Goal: Transaction & Acquisition: Subscribe to service/newsletter

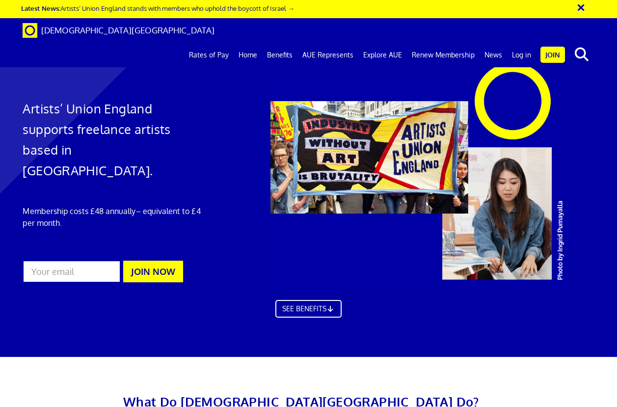
scroll to position [0, 2]
click at [553, 47] on link "Join" at bounding box center [552, 55] width 25 height 16
click at [526, 43] on link "Log in" at bounding box center [521, 55] width 29 height 25
click at [549, 47] on link "Join" at bounding box center [552, 55] width 25 height 16
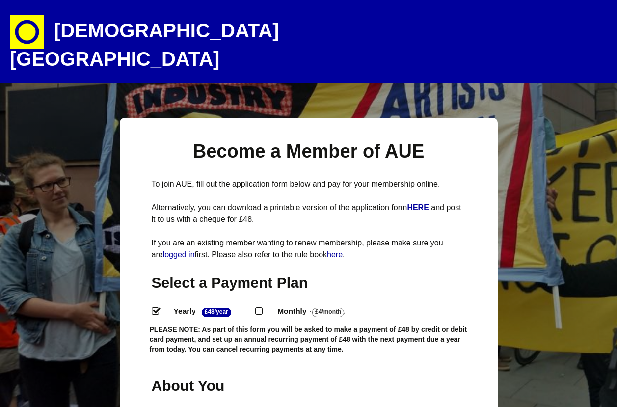
select select
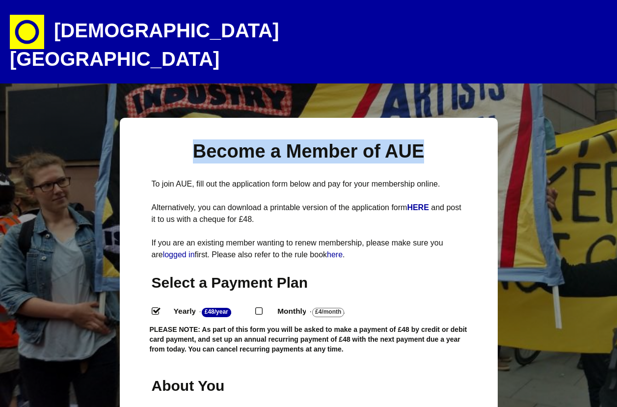
drag, startPoint x: 423, startPoint y: 128, endPoint x: 136, endPoint y: 126, distance: 286.2
click at [178, 139] on h1 "Become a Member of AUE" at bounding box center [309, 151] width 314 height 24
drag, startPoint x: 193, startPoint y: 126, endPoint x: 474, endPoint y: 130, distance: 280.3
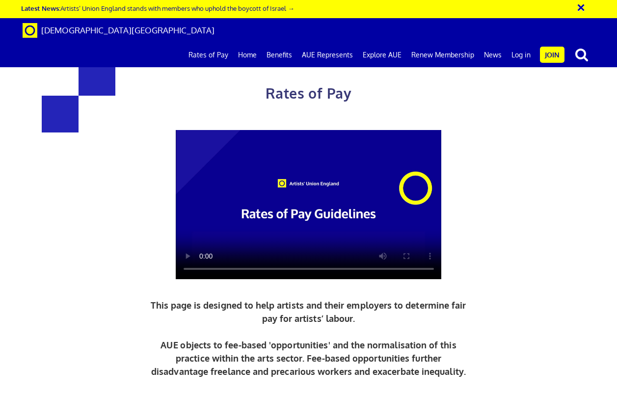
scroll to position [377, 0]
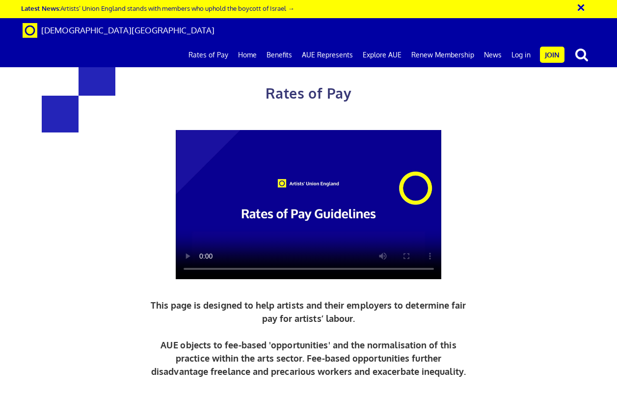
click at [204, 265] on video at bounding box center [309, 205] width 266 height 150
